Goal: Information Seeking & Learning: Learn about a topic

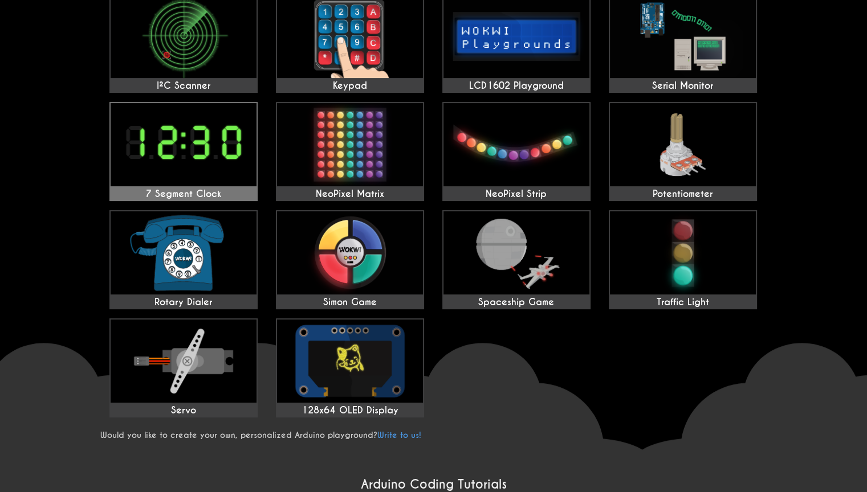
scroll to position [304, 0]
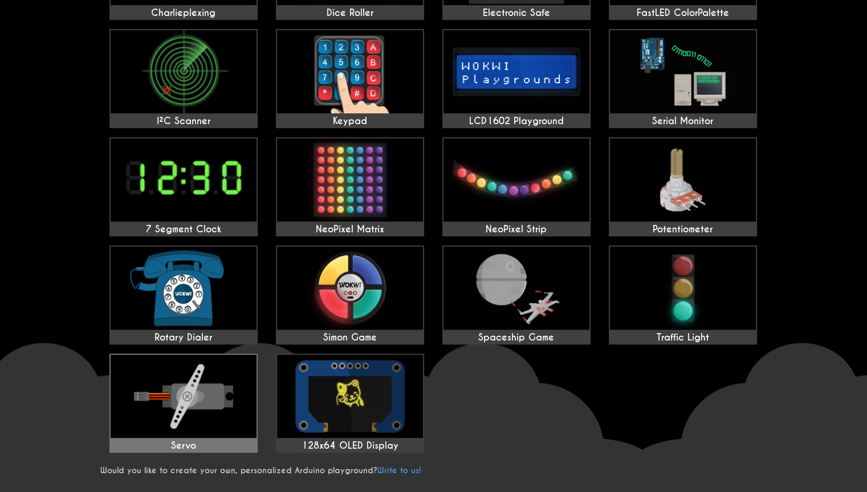
click at [133, 417] on img at bounding box center [184, 396] width 146 height 83
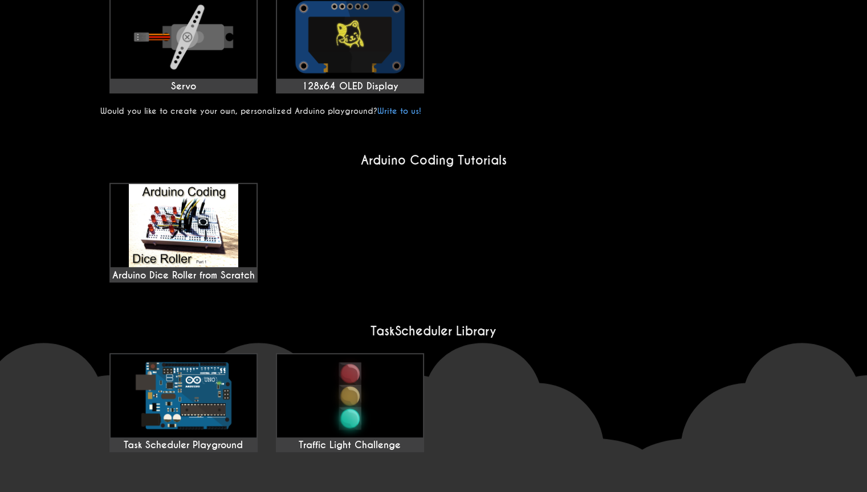
scroll to position [703, 0]
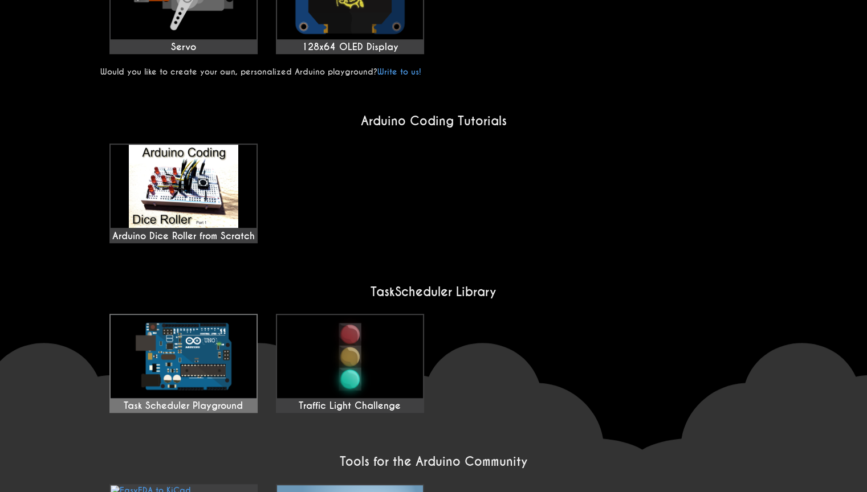
click at [182, 318] on img at bounding box center [184, 356] width 146 height 83
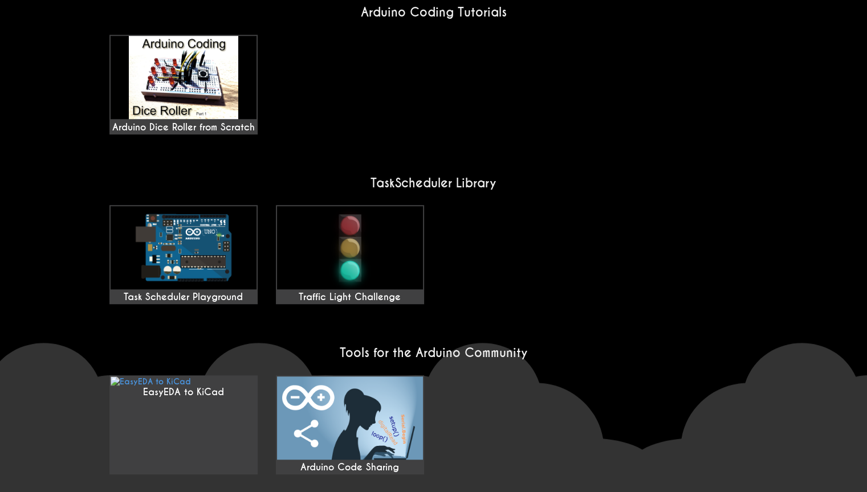
drag, startPoint x: 583, startPoint y: 152, endPoint x: 584, endPoint y: 140, distance: 11.4
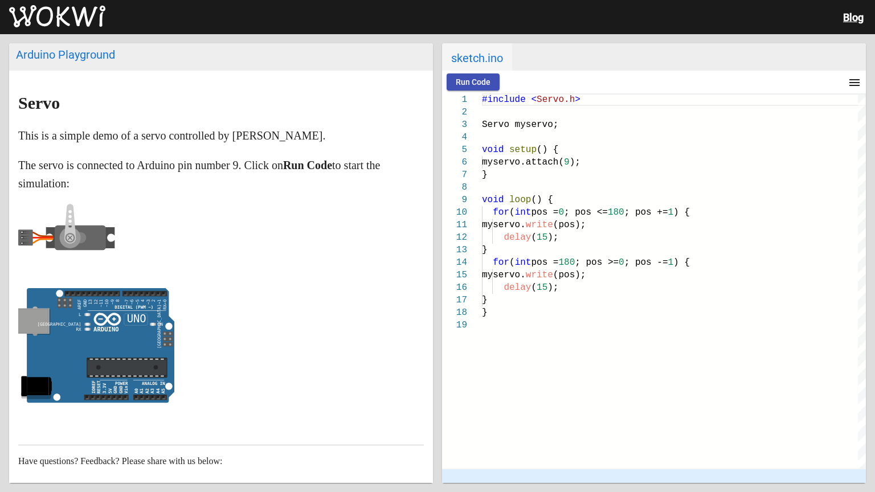
drag, startPoint x: 132, startPoint y: 313, endPoint x: 195, endPoint y: 315, distance: 63.3
click at [195, 315] on p at bounding box center [221, 348] width 406 height 120
drag, startPoint x: 125, startPoint y: 330, endPoint x: 130, endPoint y: 342, distance: 12.8
click at [101, 345] on icon at bounding box center [101, 345] width 148 height 115
click at [23, 242] on rect at bounding box center [25, 238] width 15 height 16
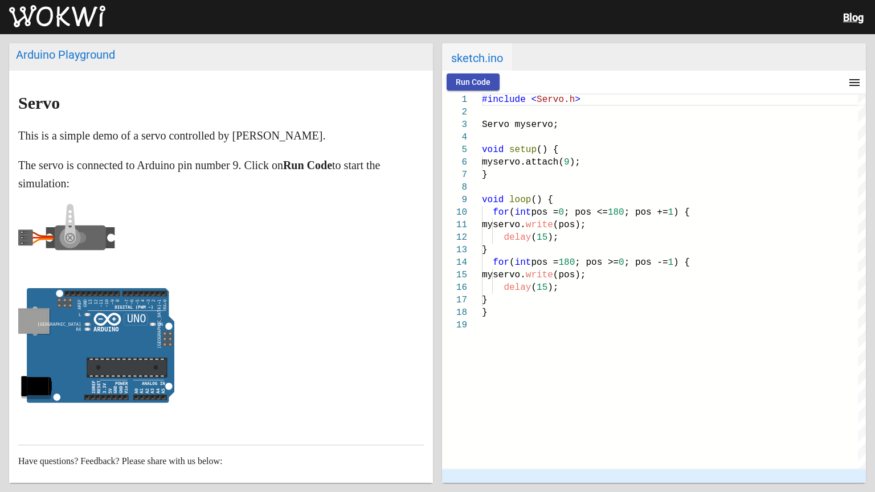
click at [23, 242] on rect at bounding box center [25, 238] width 15 height 16
click at [24, 235] on rect at bounding box center [25, 238] width 15 height 16
click at [25, 234] on rect at bounding box center [25, 238] width 15 height 16
click at [27, 234] on rect at bounding box center [25, 238] width 15 height 16
click at [158, 326] on tspan "ON" at bounding box center [161, 324] width 6 height 5
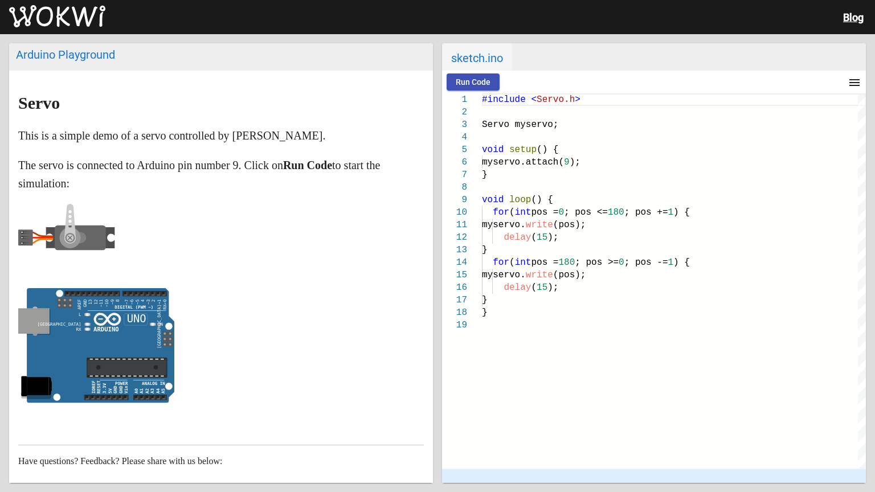
click at [157, 326] on icon at bounding box center [101, 345] width 148 height 115
click at [212, 327] on p at bounding box center [221, 348] width 406 height 120
click at [541, 150] on span "() {" at bounding box center [548, 150] width 22 height 10
click at [539, 150] on span "() {" at bounding box center [548, 150] width 22 height 10
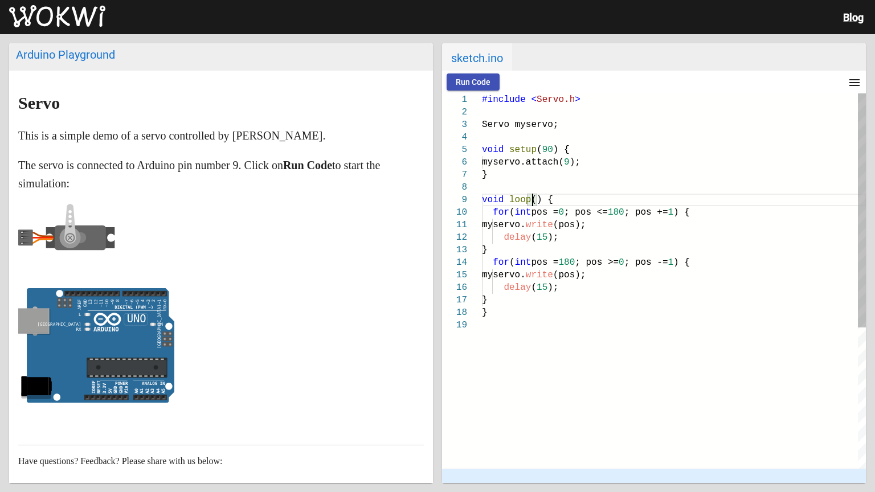
click at [531, 198] on span "() {" at bounding box center [542, 200] width 22 height 10
type textarea "#include <Servo.h> Servo myservo; void setup(90) { myservo.attach(9); } void lo…"
click at [475, 90] on button "Run Code" at bounding box center [473, 82] width 53 height 17
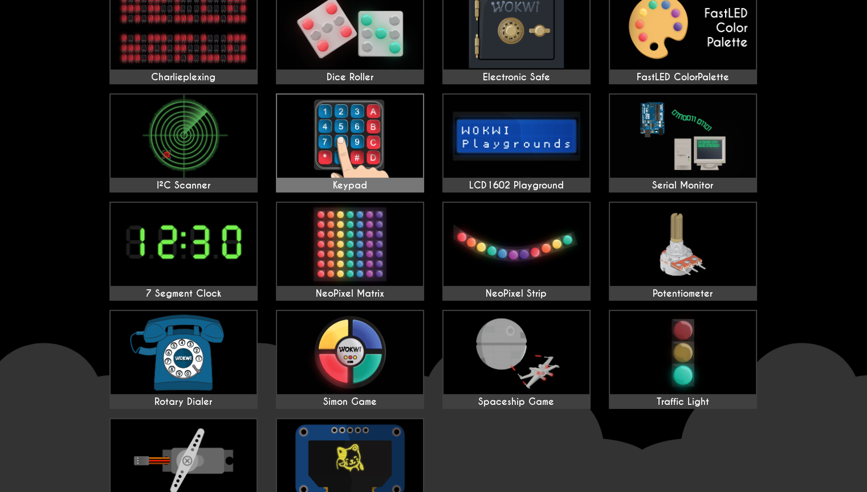
scroll to position [171, 0]
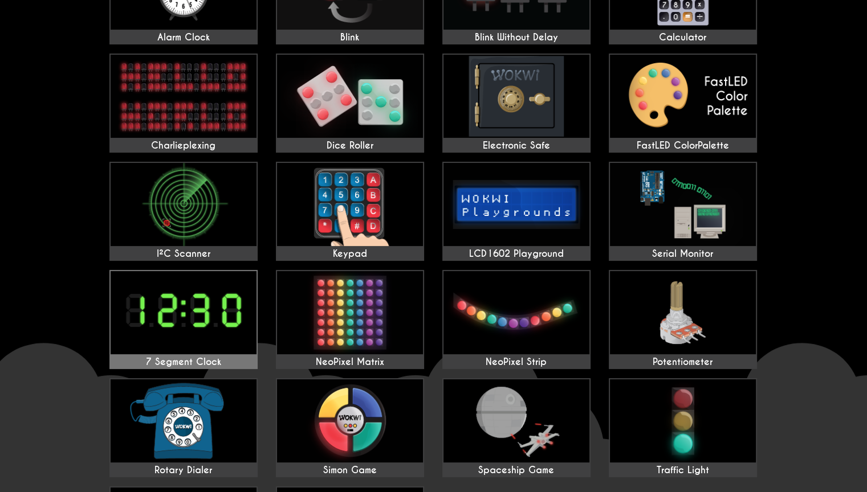
click at [207, 310] on img at bounding box center [184, 312] width 146 height 83
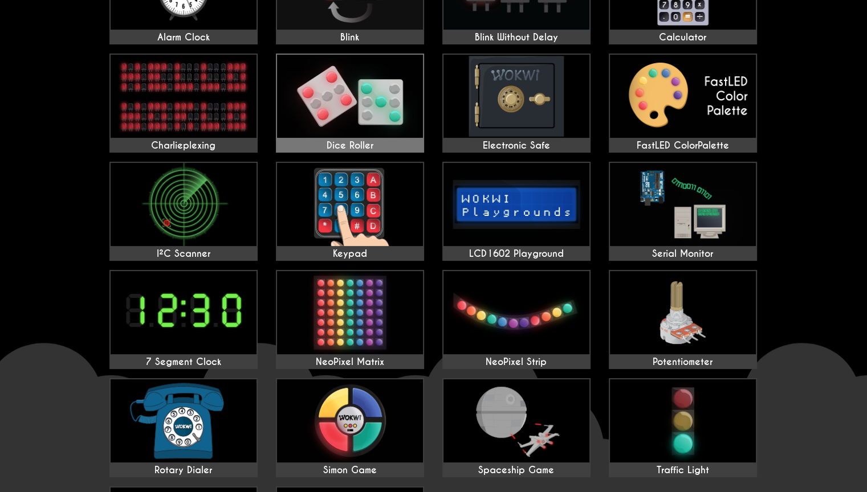
drag, startPoint x: 291, startPoint y: 80, endPoint x: 299, endPoint y: 95, distance: 16.1
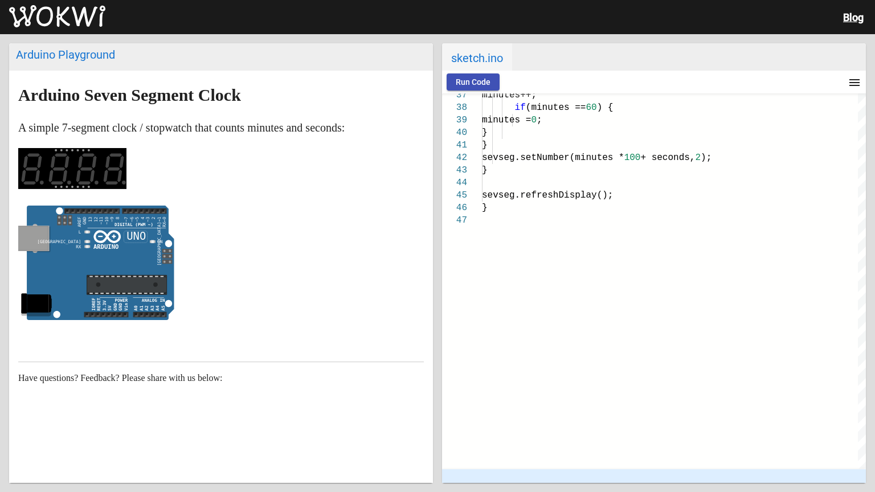
scroll to position [11, 0]
